Goal: Transaction & Acquisition: Purchase product/service

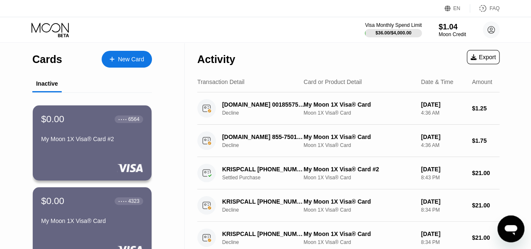
click at [54, 86] on div "Inactive" at bounding box center [47, 83] width 22 height 7
click at [119, 60] on div "New Card" at bounding box center [131, 59] width 26 height 7
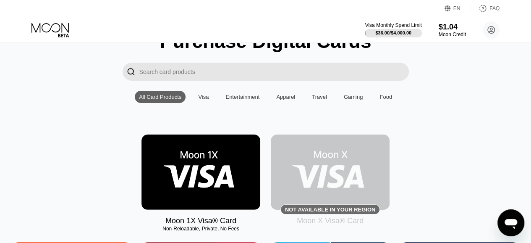
scroll to position [126, 0]
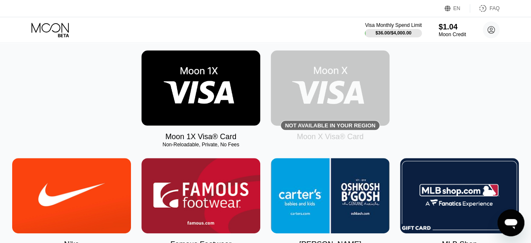
click at [199, 88] on img at bounding box center [200, 87] width 119 height 75
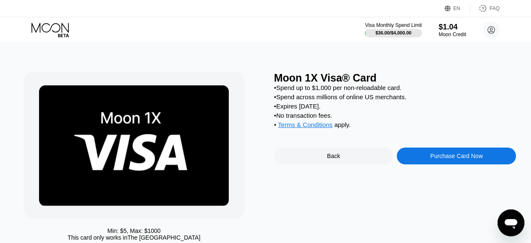
click at [329, 159] on div "Back" at bounding box center [333, 155] width 13 height 7
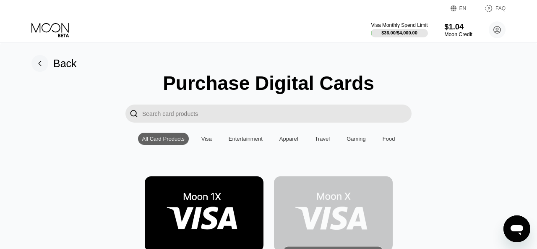
click at [451, 32] on div "Moon Credit" at bounding box center [459, 34] width 28 height 6
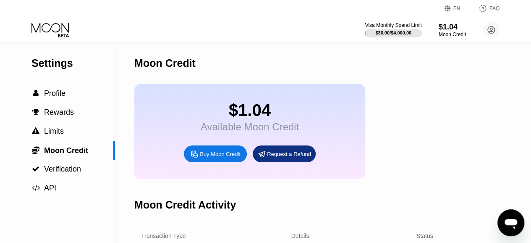
click at [221, 157] on div "Buy Moon Credit" at bounding box center [220, 153] width 41 height 7
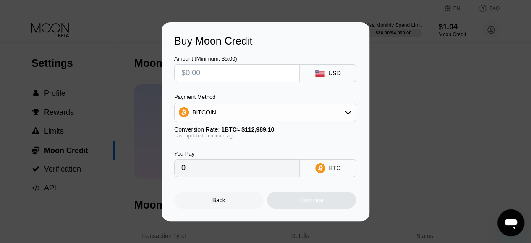
click at [209, 72] on input "text" at bounding box center [236, 73] width 111 height 17
type input "$55"
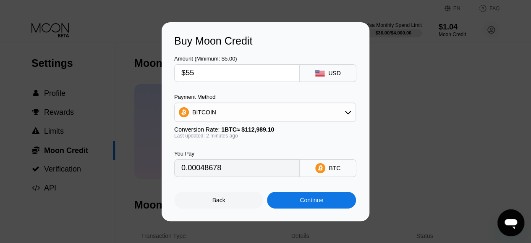
type input "0.00048678"
type input "$5"
type input "0.00004426"
type input "$55"
type input "0.00048678"
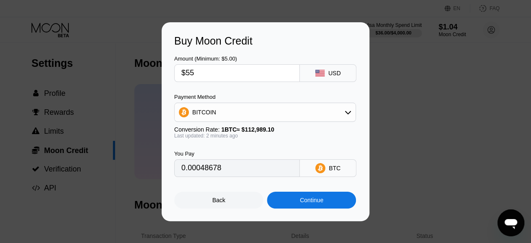
type input "$55"
click at [305, 203] on div "Continue" at bounding box center [312, 199] width 24 height 7
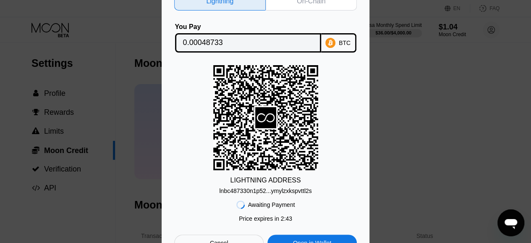
click at [330, 4] on div "On-Chain" at bounding box center [312, 1] width 92 height 18
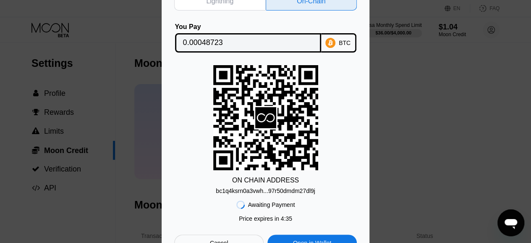
scroll to position [42, 0]
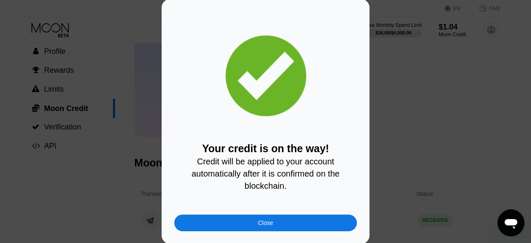
scroll to position [42, 0]
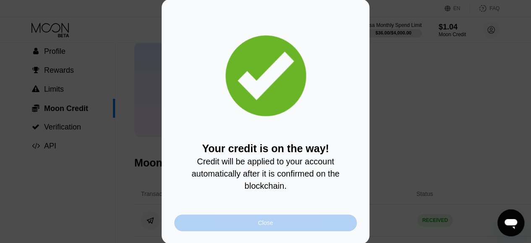
drag, startPoint x: 280, startPoint y: 225, endPoint x: 462, endPoint y: 175, distance: 188.5
click at [280, 225] on div "Close" at bounding box center [265, 222] width 183 height 17
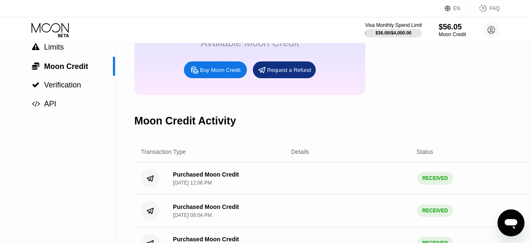
scroll to position [42, 0]
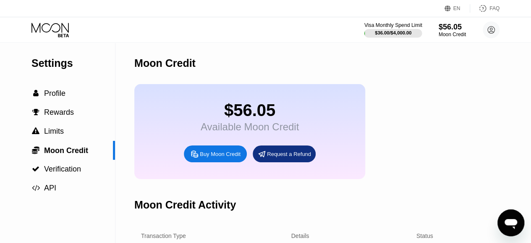
click at [390, 31] on div "$36.00 / $4,000.00" at bounding box center [393, 32] width 37 height 5
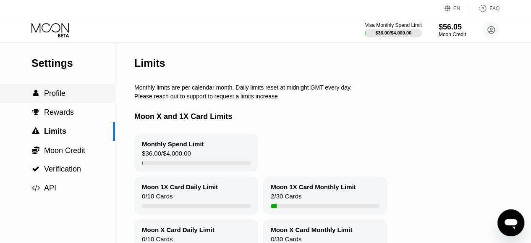
click at [50, 94] on span "Profile" at bounding box center [54, 93] width 21 height 8
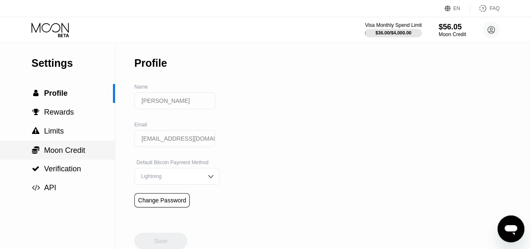
click at [65, 154] on span "Moon Credit" at bounding box center [64, 150] width 41 height 8
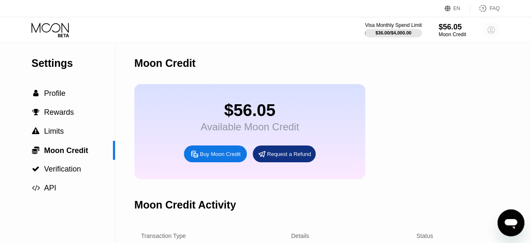
click at [491, 30] on icon at bounding box center [491, 30] width 5 height 5
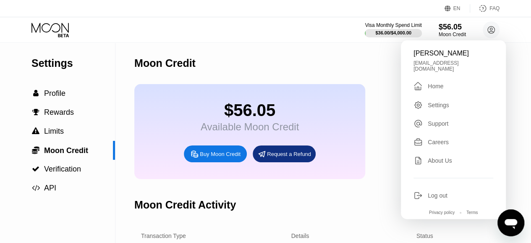
click at [435, 83] on div "Home" at bounding box center [436, 86] width 16 height 7
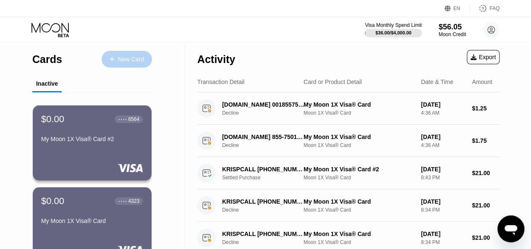
click at [123, 58] on div "New Card" at bounding box center [131, 59] width 26 height 7
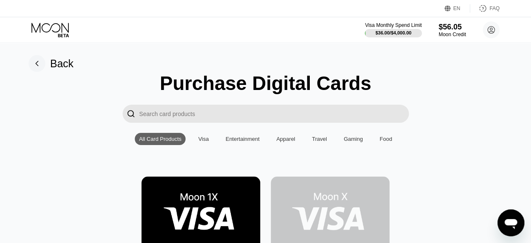
scroll to position [126, 0]
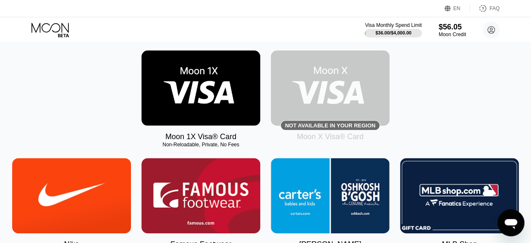
click at [201, 92] on img at bounding box center [200, 87] width 119 height 75
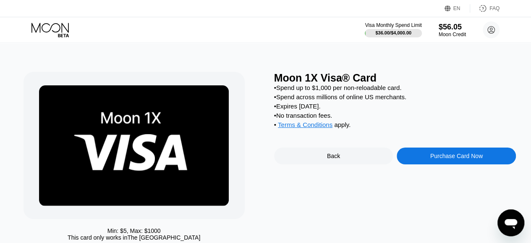
scroll to position [84, 0]
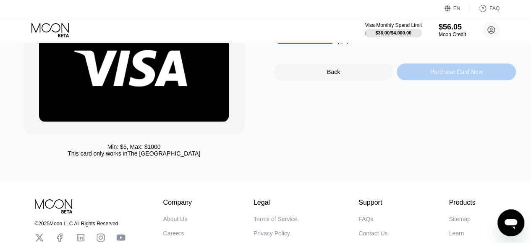
click at [447, 75] on div "Purchase Card Now" at bounding box center [456, 71] width 52 height 7
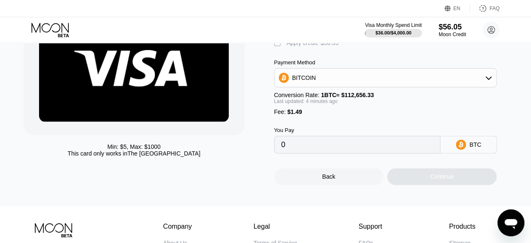
scroll to position [0, 0]
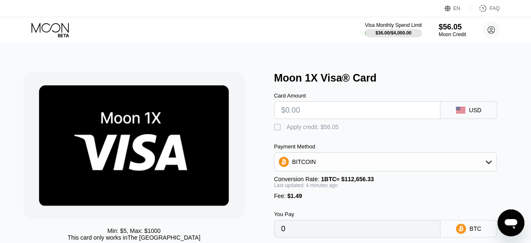
click at [277, 130] on div "" at bounding box center [278, 127] width 8 height 8
click at [310, 114] on input "text" at bounding box center [357, 110] width 152 height 17
type input "$56"
type input "0.00001278"
type input "$5"
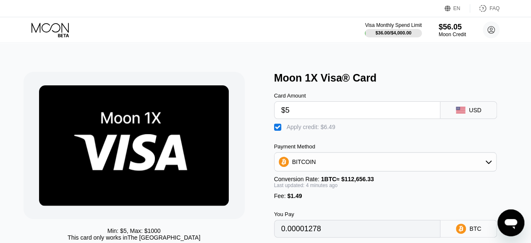
type input "0"
type input "$55"
type input "0.0000039"
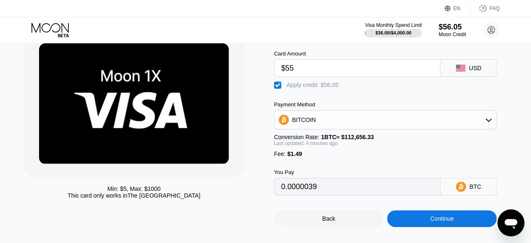
click at [451, 222] on div "Continue" at bounding box center [442, 218] width 24 height 7
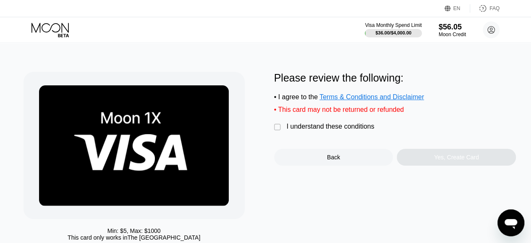
click at [275, 131] on div "" at bounding box center [278, 127] width 8 height 8
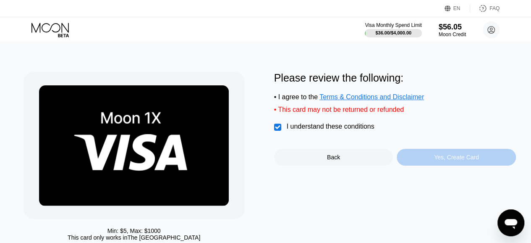
click at [444, 160] on div "Yes, Create Card" at bounding box center [456, 157] width 45 height 7
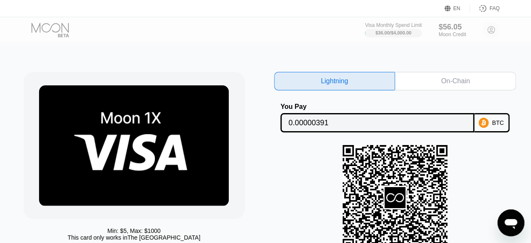
scroll to position [126, 0]
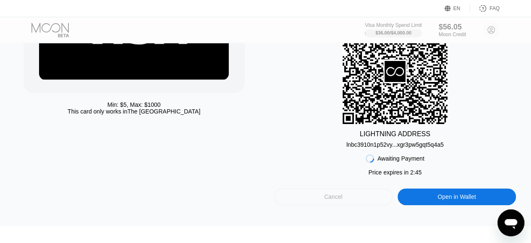
click at [332, 199] on div "Cancel" at bounding box center [333, 197] width 18 height 8
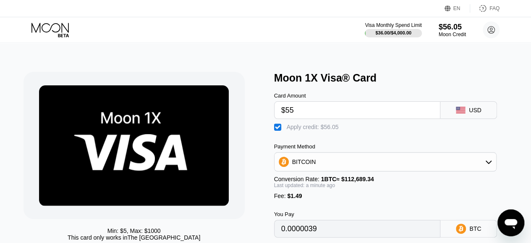
click at [293, 113] on input "$55" at bounding box center [357, 110] width 152 height 17
type input "$5"
type input "$53"
click at [252, 85] on div "Min: $ 5 , Max: $ 1000 This card only works in [GEOGRAPHIC_DATA]" at bounding box center [145, 170] width 242 height 197
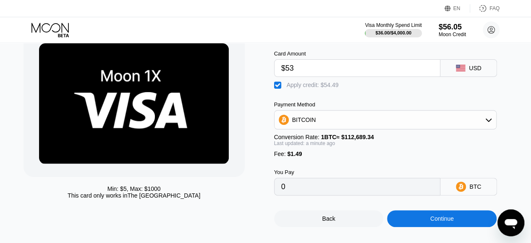
scroll to position [84, 0]
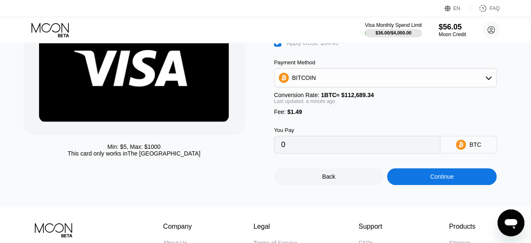
click at [449, 180] on div "Continue" at bounding box center [442, 176] width 24 height 7
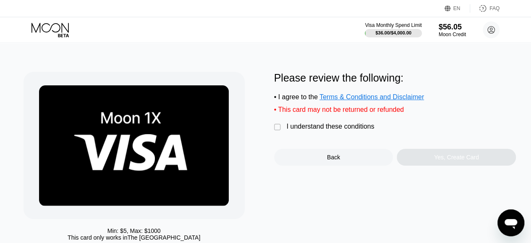
click at [275, 131] on div "" at bounding box center [278, 127] width 8 height 8
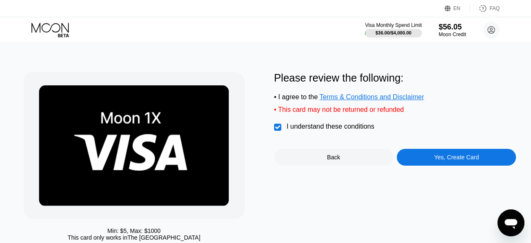
click at [444, 160] on div "Yes, Create Card" at bounding box center [456, 157] width 45 height 7
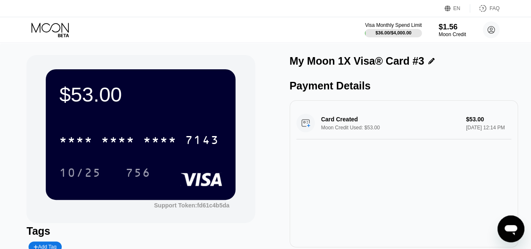
scroll to position [42, 0]
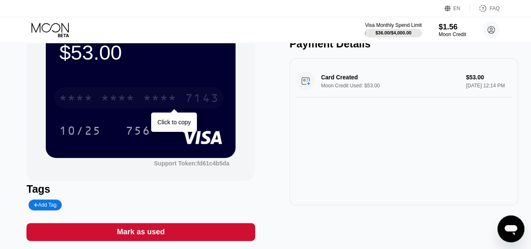
click at [189, 102] on div "7143" at bounding box center [202, 98] width 34 height 13
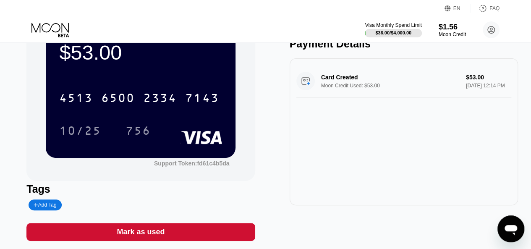
scroll to position [42, 0]
click at [27, 96] on div "$53.00 4513 6500 2334 7143 10/25 756 Support Token: fd61c4b5da" at bounding box center [140, 97] width 228 height 168
click at [89, 131] on div "10/25" at bounding box center [80, 131] width 42 height 13
click at [41, 118] on div "$53.00 4513 6500 2334 7143 10/25 756 Support Token: fd61c4b5da" at bounding box center [140, 97] width 228 height 168
click at [133, 132] on div "756" at bounding box center [138, 131] width 25 height 13
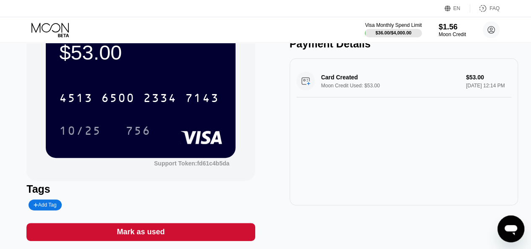
click at [21, 115] on div "$53.00 4513 6500 2334 7143 10/25 756 Support Token: fd61c4b5da Tags Add Tag [PE…" at bounding box center [265, 131] width 531 height 262
